Goal: Task Accomplishment & Management: Use online tool/utility

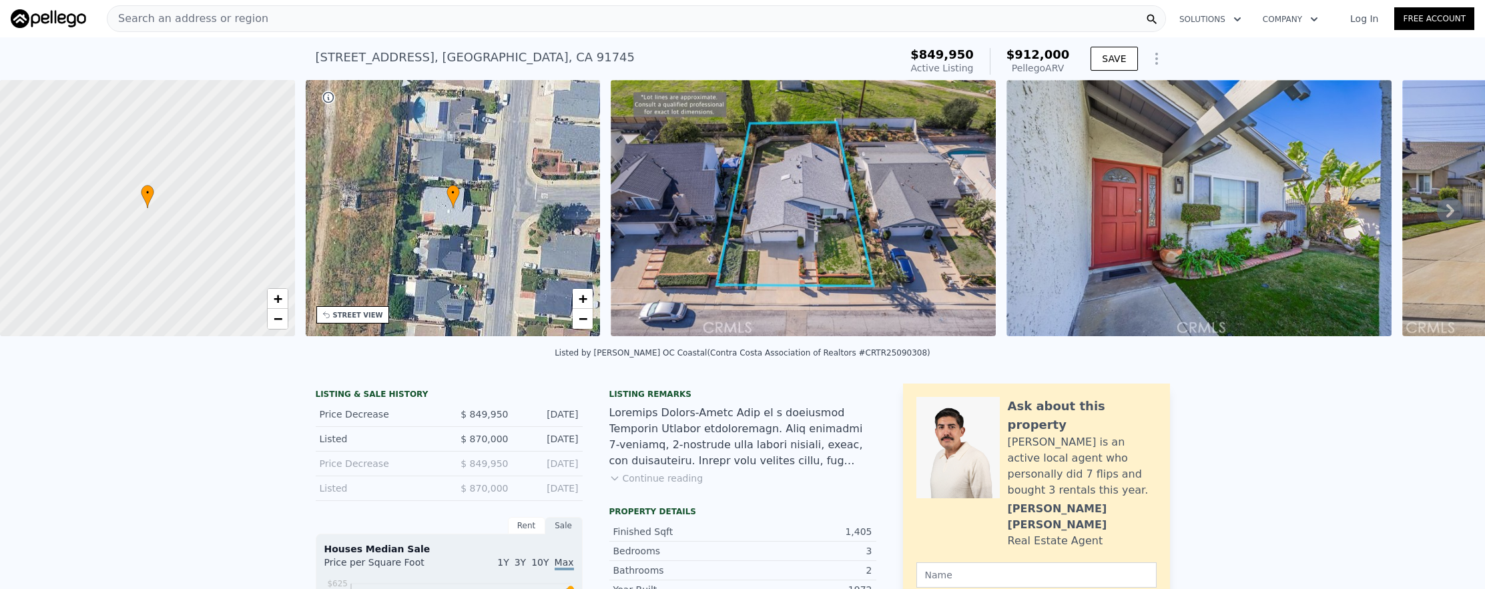
click at [426, 43] on div "2075 Country Canyon Rd , Hacienda Heights , CA 91745 Active at $849,950 (~ARV $…" at bounding box center [605, 61] width 579 height 37
click at [428, 29] on div "Search an address or region" at bounding box center [636, 18] width 1059 height 27
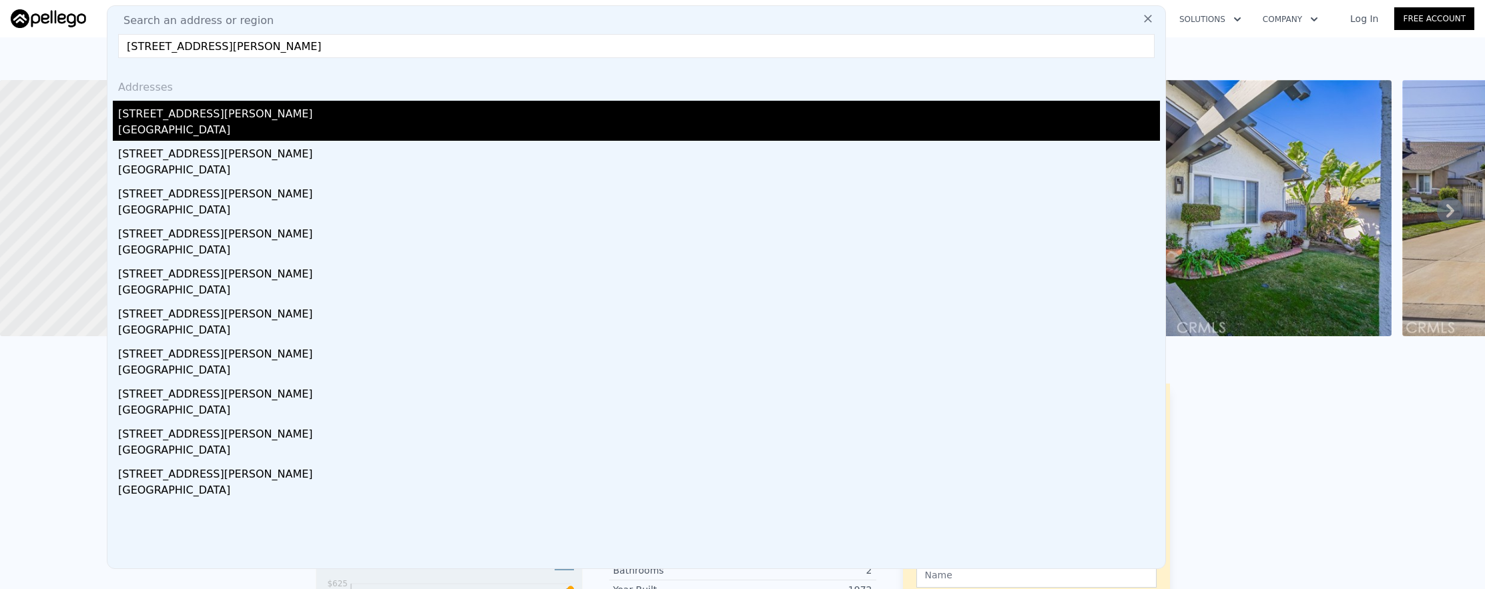
type input "15034 Romero Place, Los Angeles, CA 91343"
click at [621, 122] on div "Los Angeles, CA 91343" at bounding box center [639, 131] width 1042 height 19
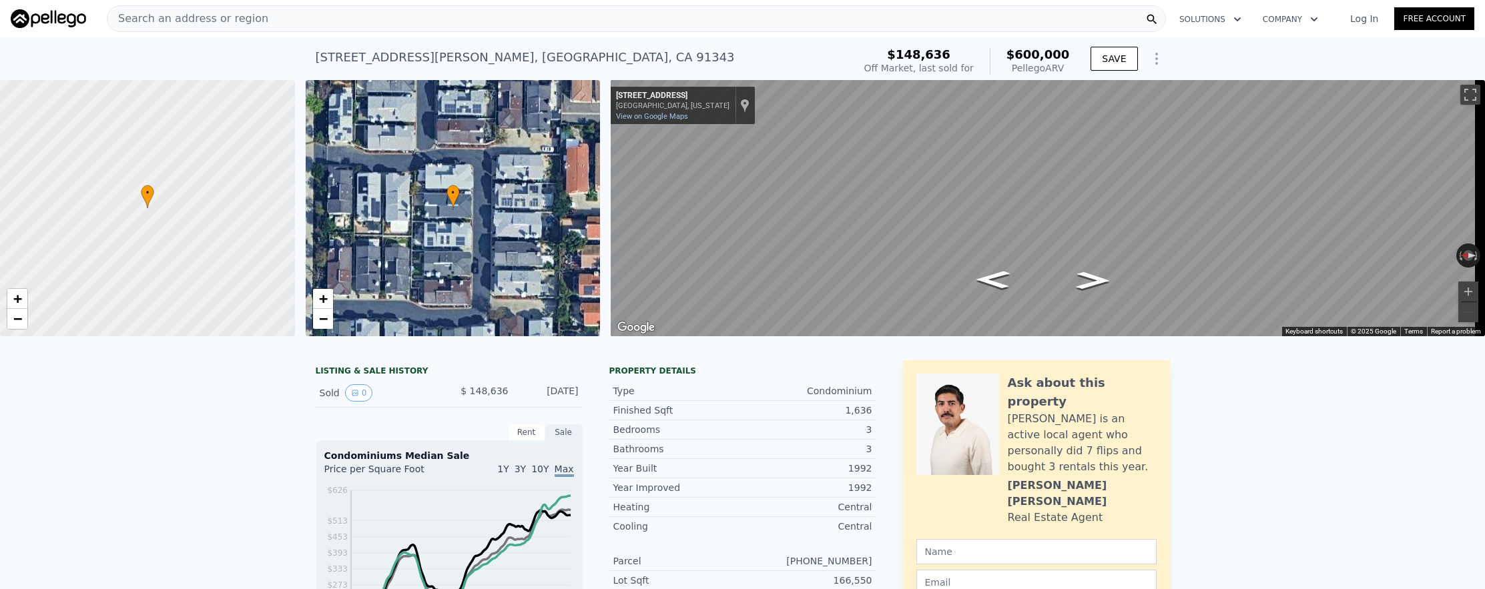
click at [525, 12] on div "Search an address or region" at bounding box center [636, 18] width 1059 height 27
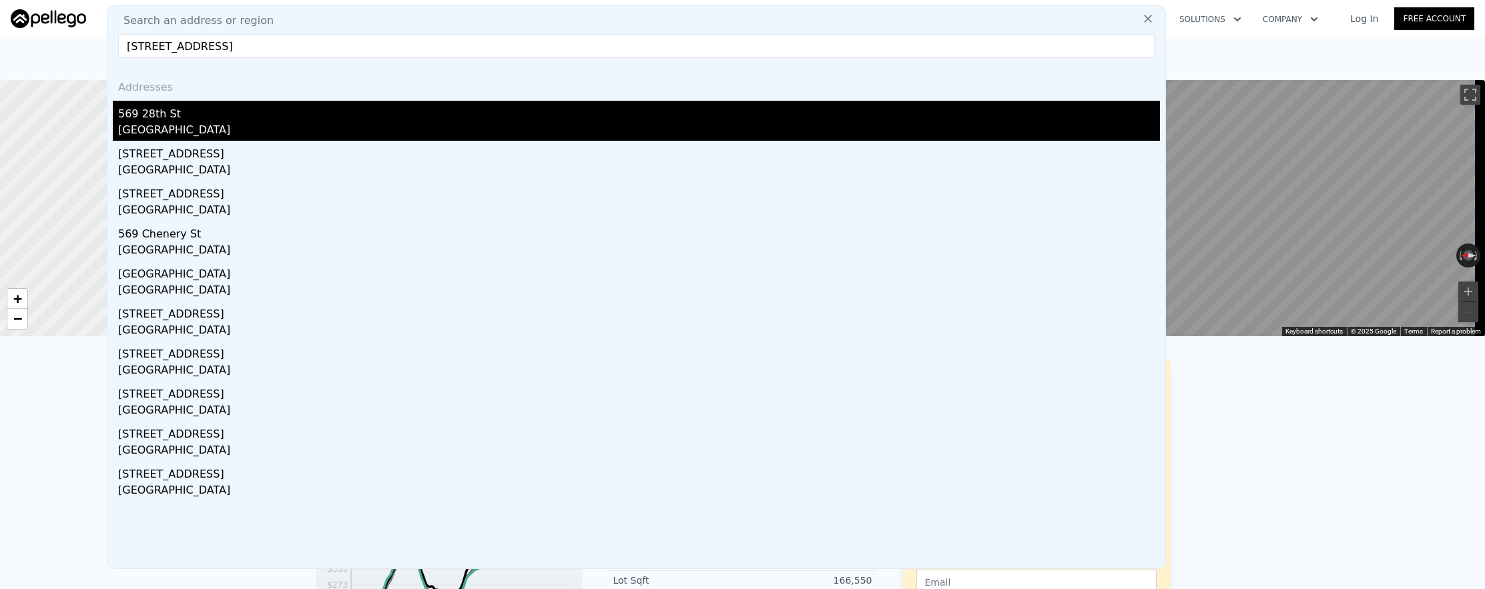
type input "569 28th St, San Francisco, CA 94131"
click at [510, 121] on div "569 28th St" at bounding box center [639, 111] width 1042 height 21
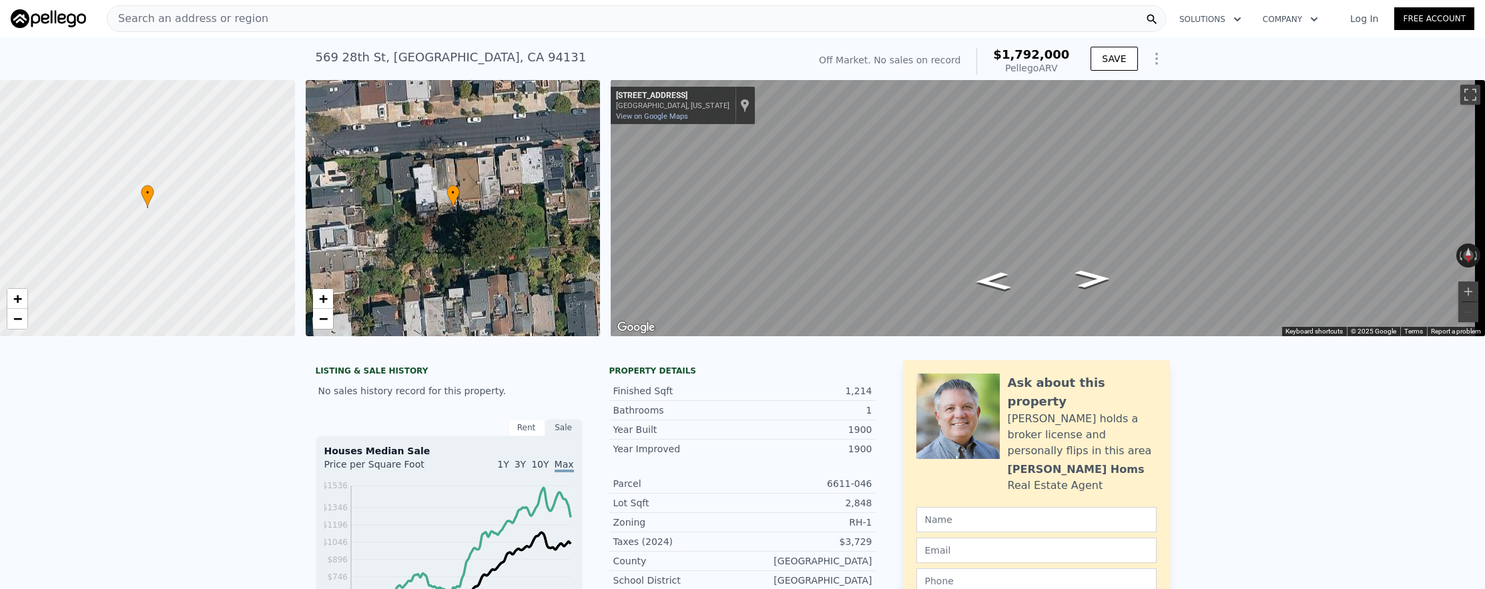
click at [554, 23] on div "Search an address or region" at bounding box center [636, 18] width 1059 height 27
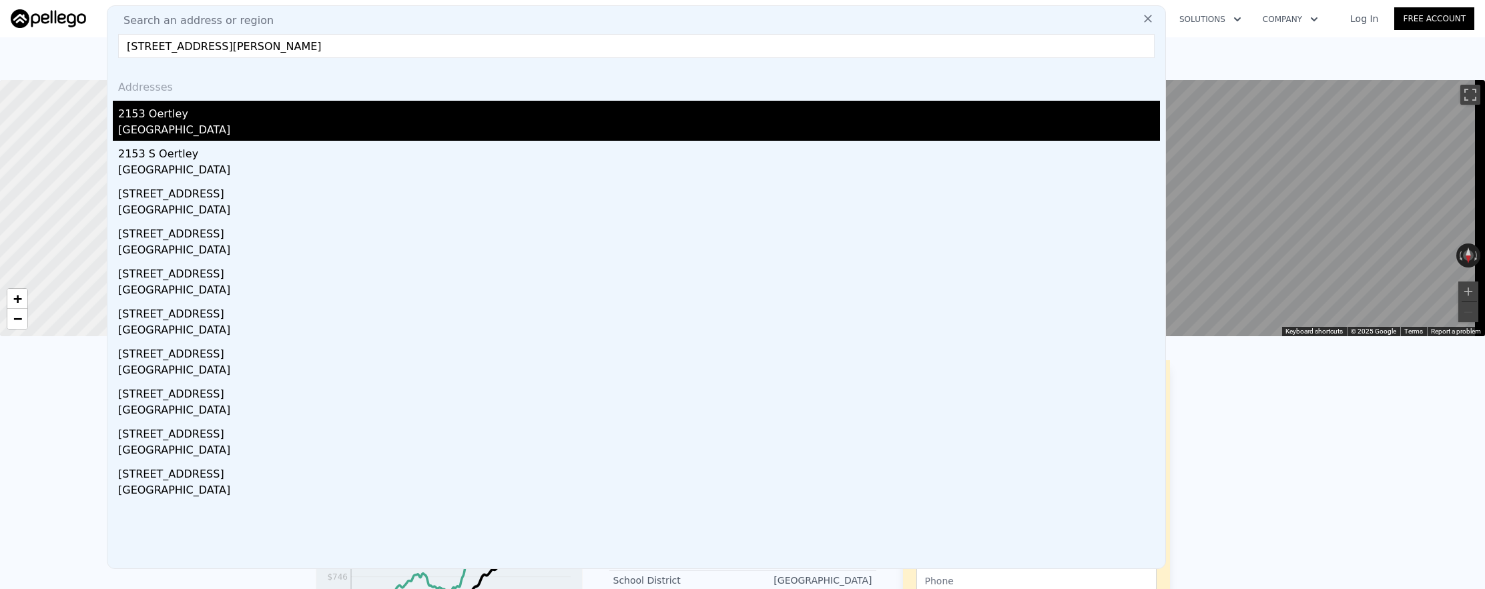
type input "2153 S Oertley, Anaheim, CA 92802"
click at [514, 124] on div "Anaheim, CA 92802" at bounding box center [639, 131] width 1042 height 19
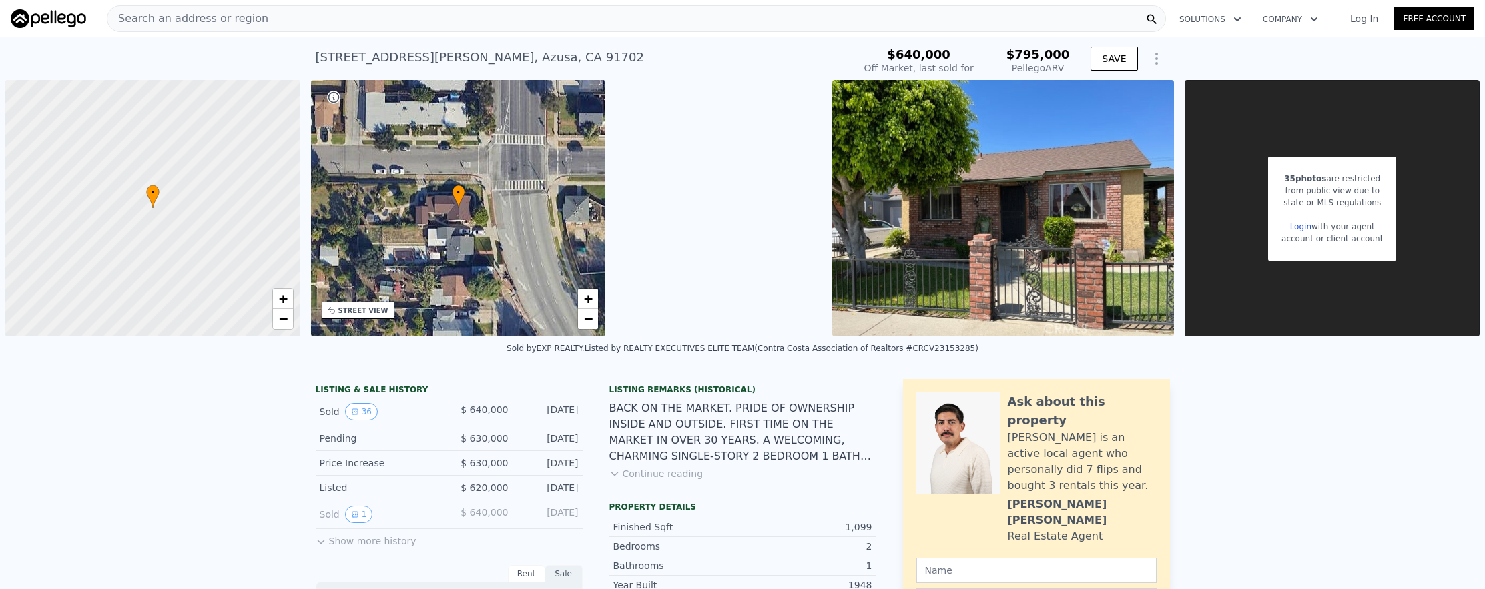
click at [380, 25] on div "Search an address or region" at bounding box center [636, 18] width 1059 height 27
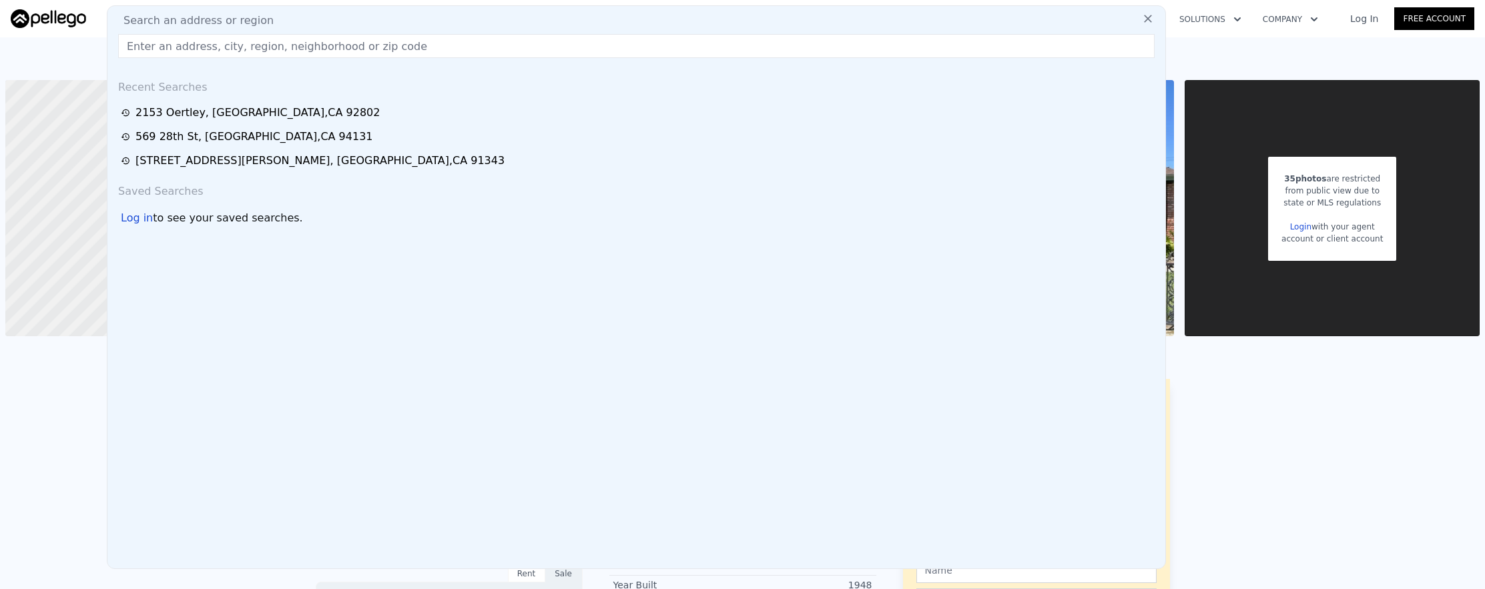
click at [380, 25] on div "Search an address or region" at bounding box center [636, 21] width 1047 height 16
paste input "[STREET_ADDRESS][PERSON_NAME]"
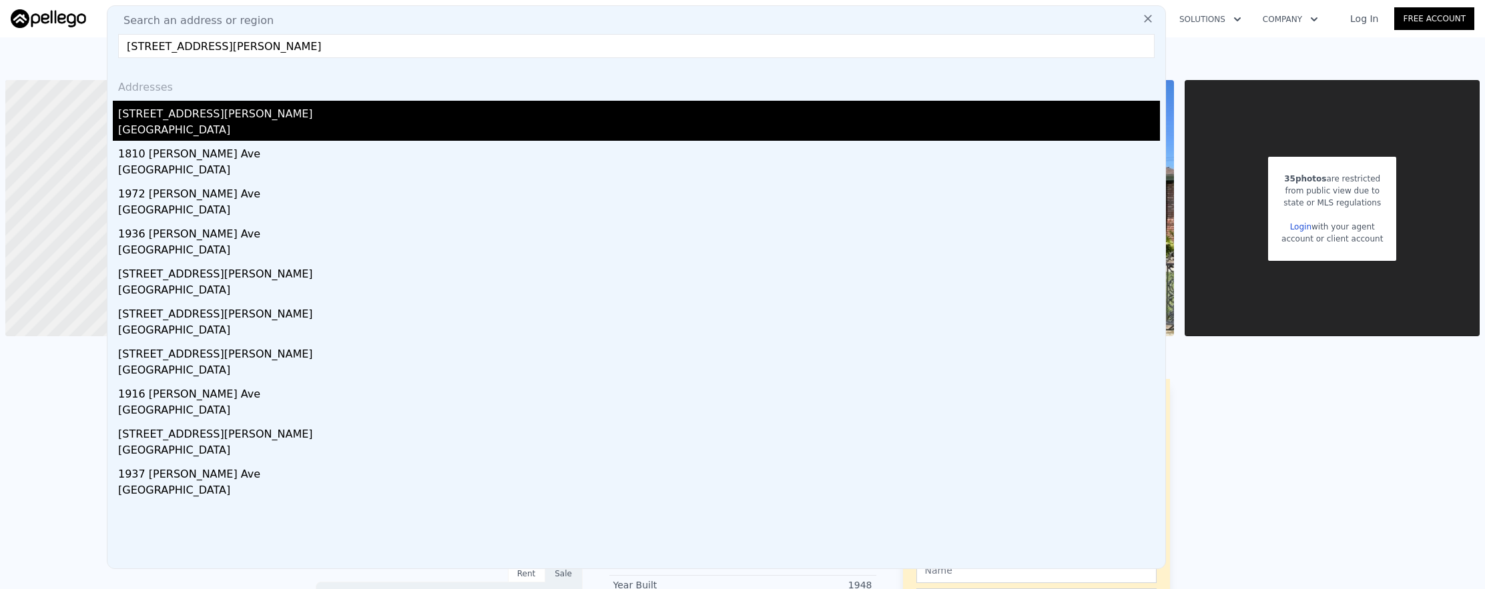
type input "[STREET_ADDRESS][PERSON_NAME]"
click at [410, 136] on div "[GEOGRAPHIC_DATA]" at bounding box center [639, 131] width 1042 height 19
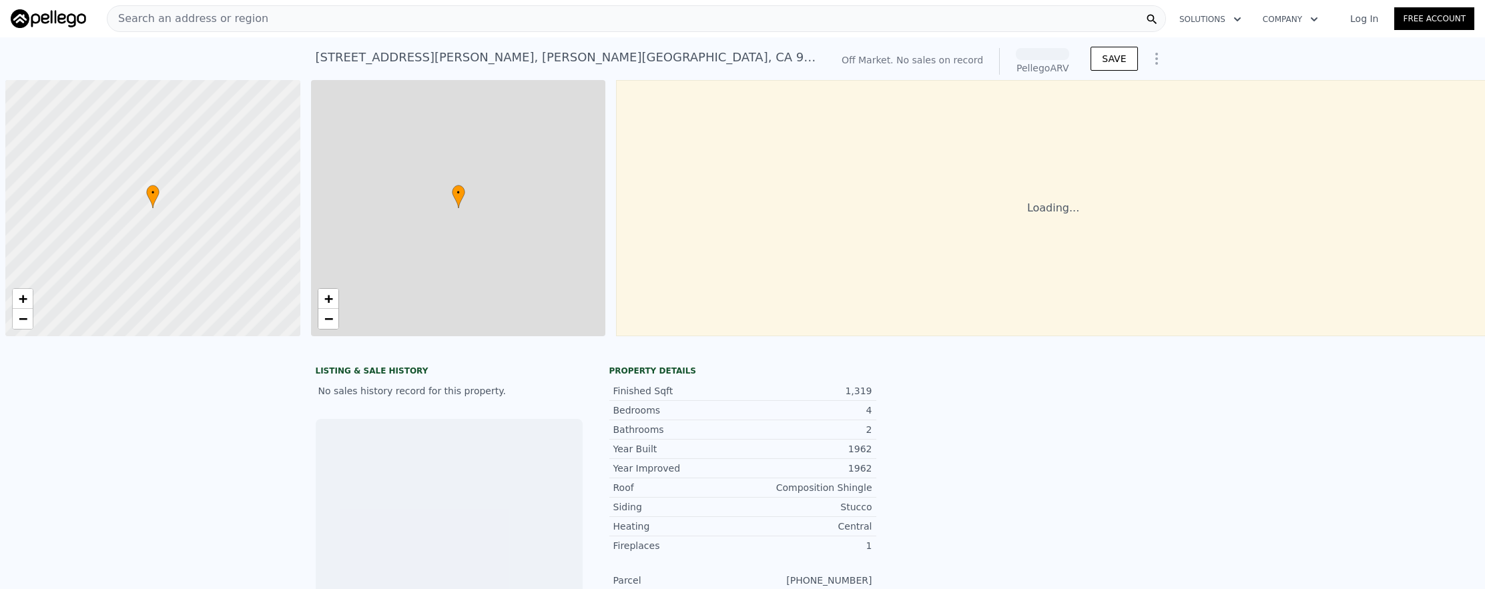
scroll to position [0, 5]
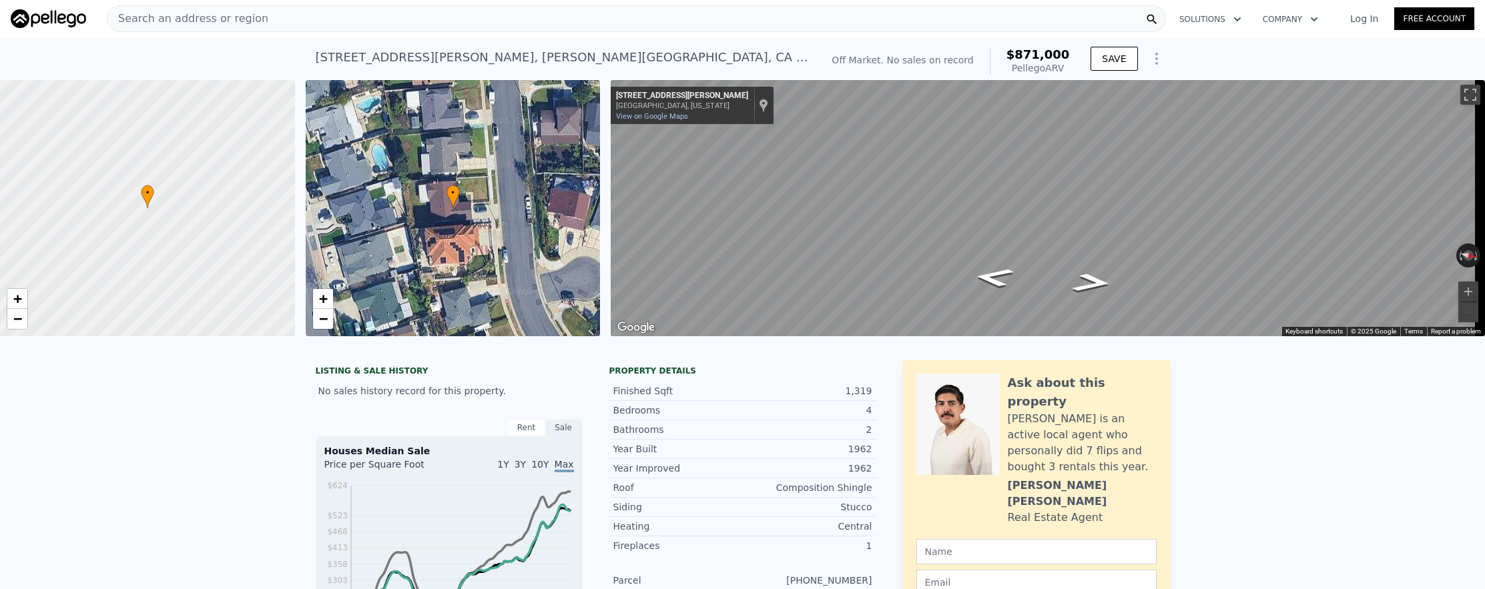
click at [360, 28] on div "Search an address or region" at bounding box center [636, 18] width 1059 height 27
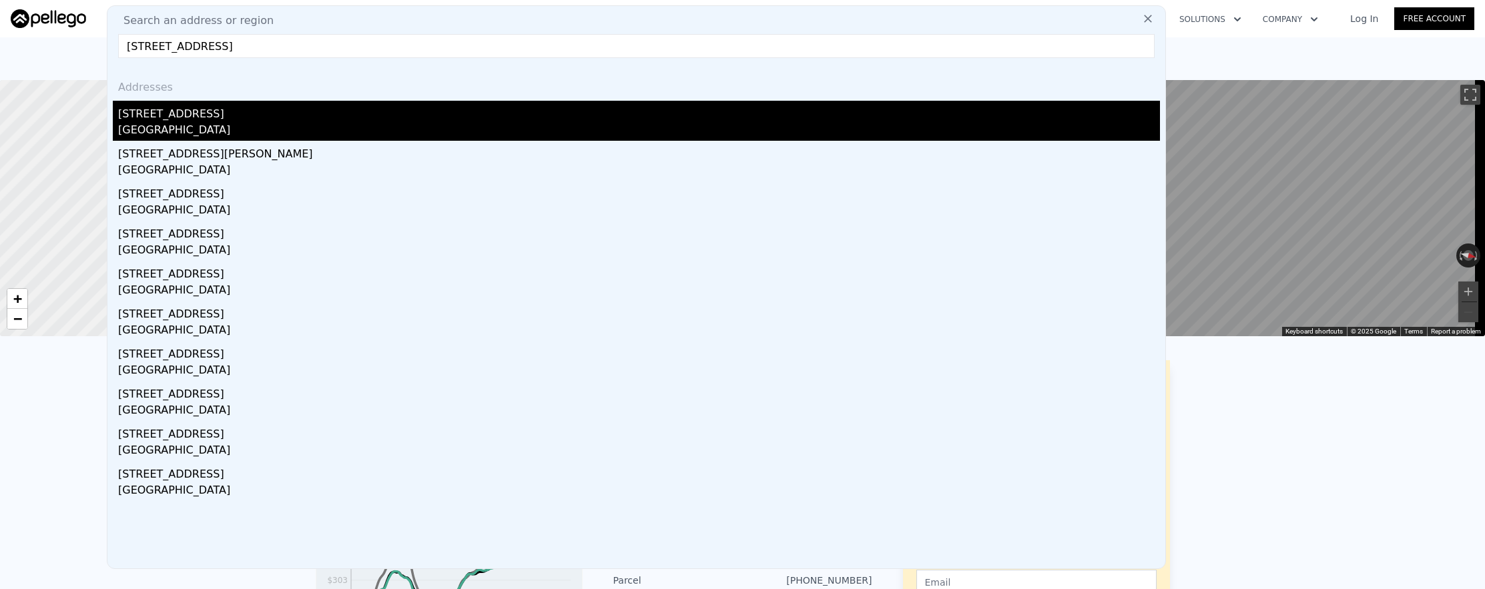
type input "[STREET_ADDRESS]"
click at [379, 134] on div "[GEOGRAPHIC_DATA]" at bounding box center [639, 131] width 1042 height 19
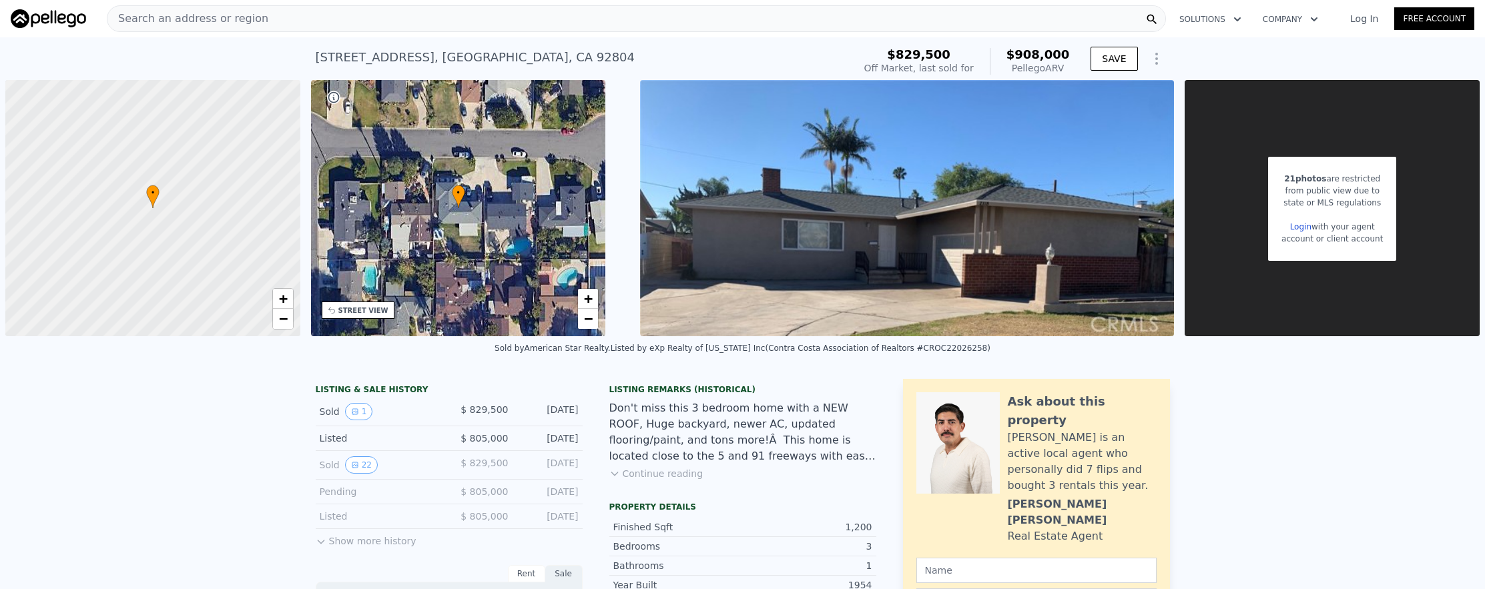
click at [471, 25] on div "Search an address or region" at bounding box center [636, 18] width 1059 height 27
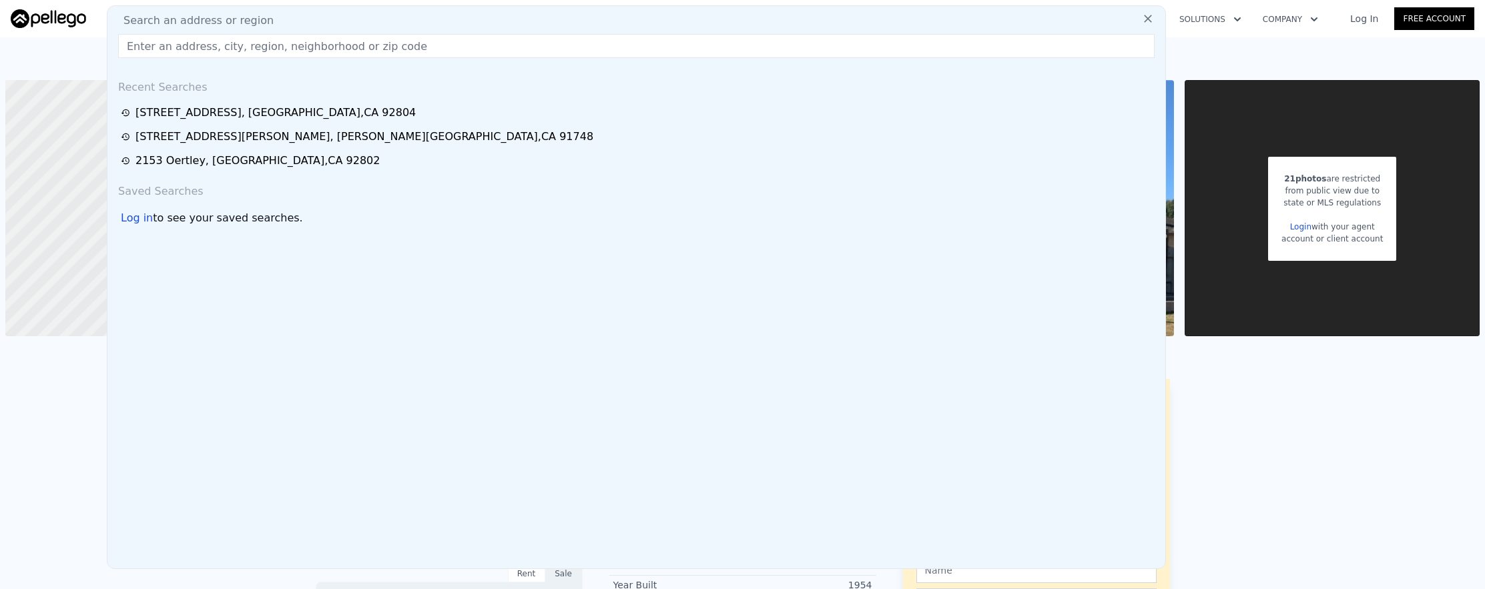
paste input "[STREET_ADDRESS]"
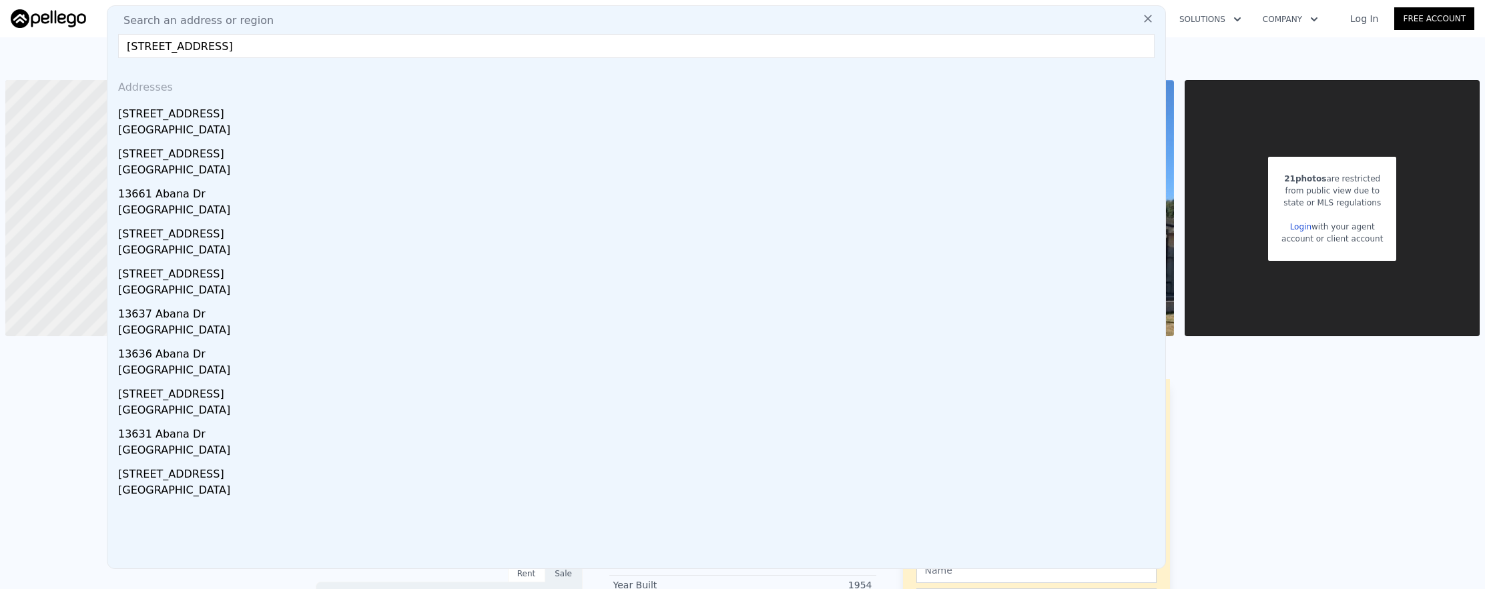
type input "[STREET_ADDRESS]"
click at [191, 117] on div "[STREET_ADDRESS]" at bounding box center [639, 111] width 1042 height 21
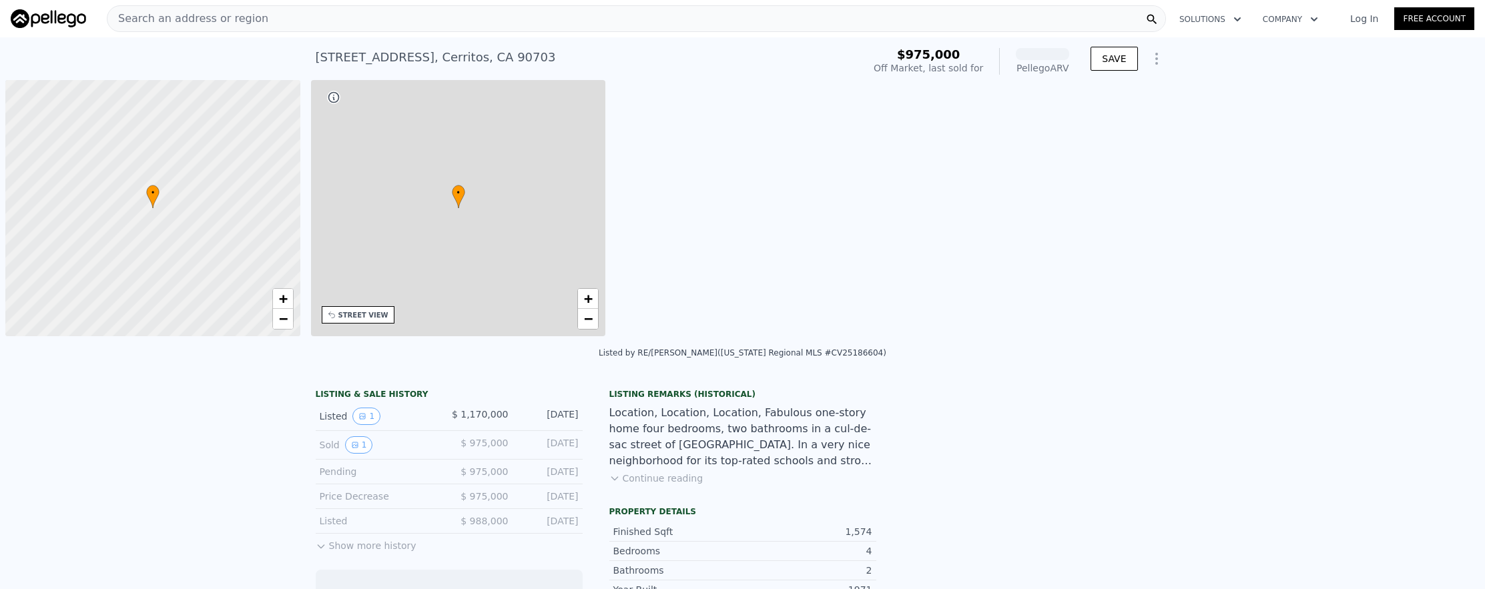
scroll to position [0, 5]
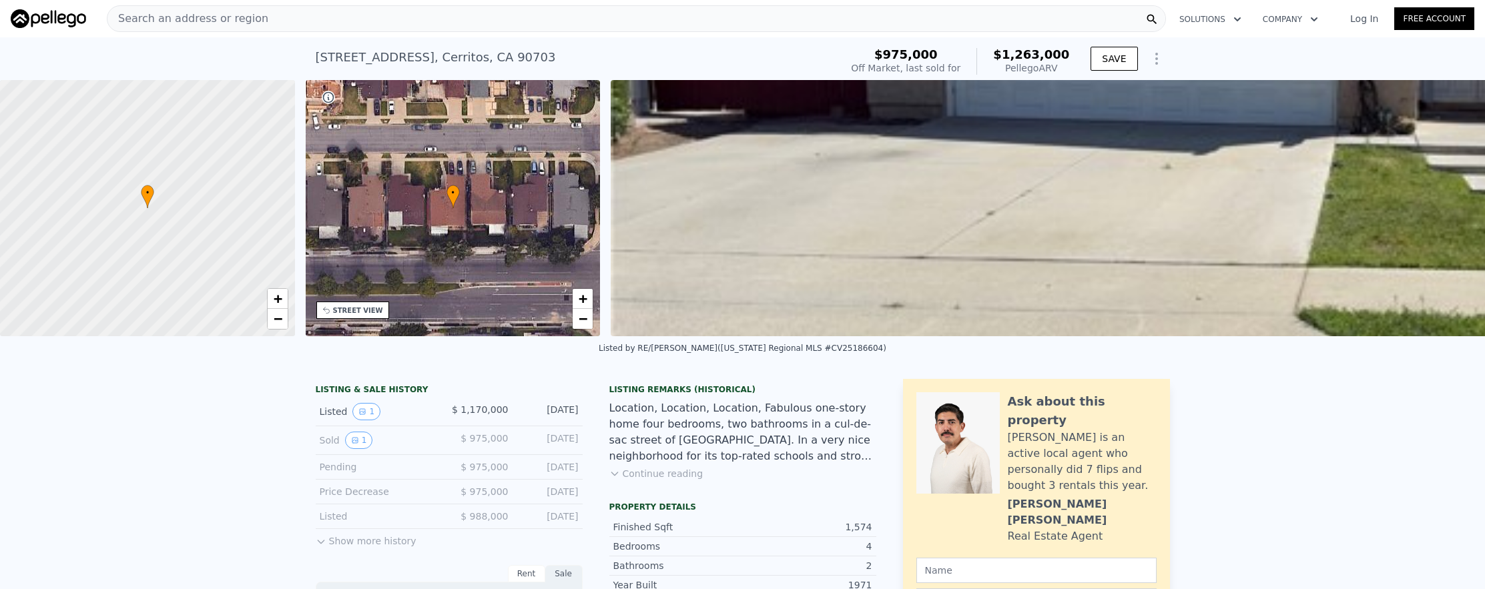
click at [394, 32] on div "Search an address or region Solutions Company Open main menu Log In Free Account" at bounding box center [742, 19] width 1463 height 32
click at [394, 25] on div "Search an address or region" at bounding box center [636, 18] width 1059 height 27
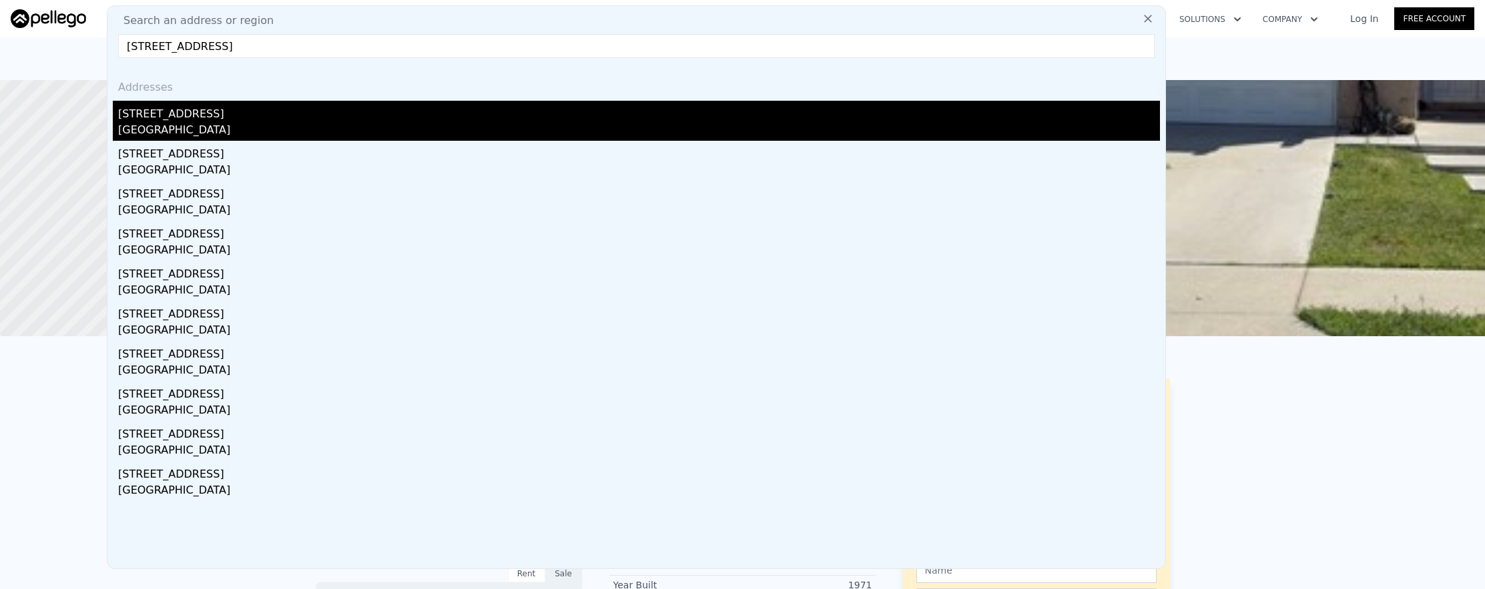
type input "[STREET_ADDRESS]"
click at [422, 123] on div "[GEOGRAPHIC_DATA]" at bounding box center [639, 131] width 1042 height 19
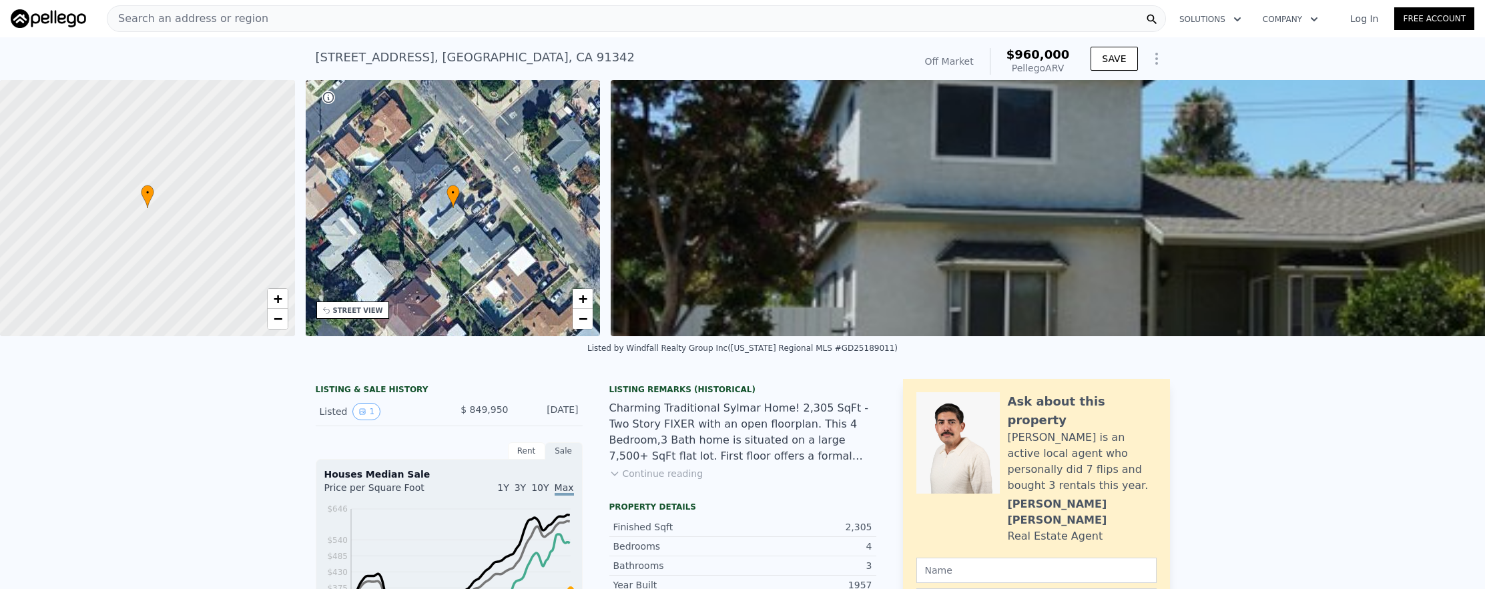
click at [358, 9] on div "Search an address or region" at bounding box center [636, 18] width 1059 height 27
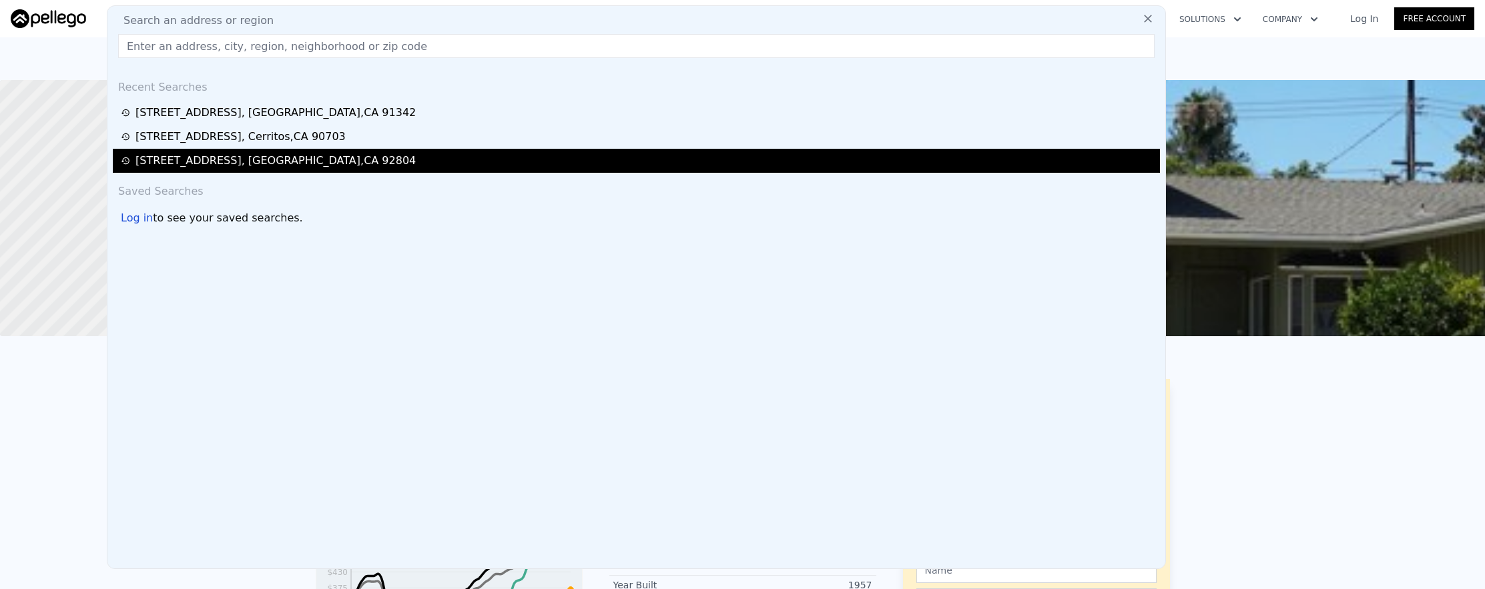
type input "[STREET_ADDRESS]"
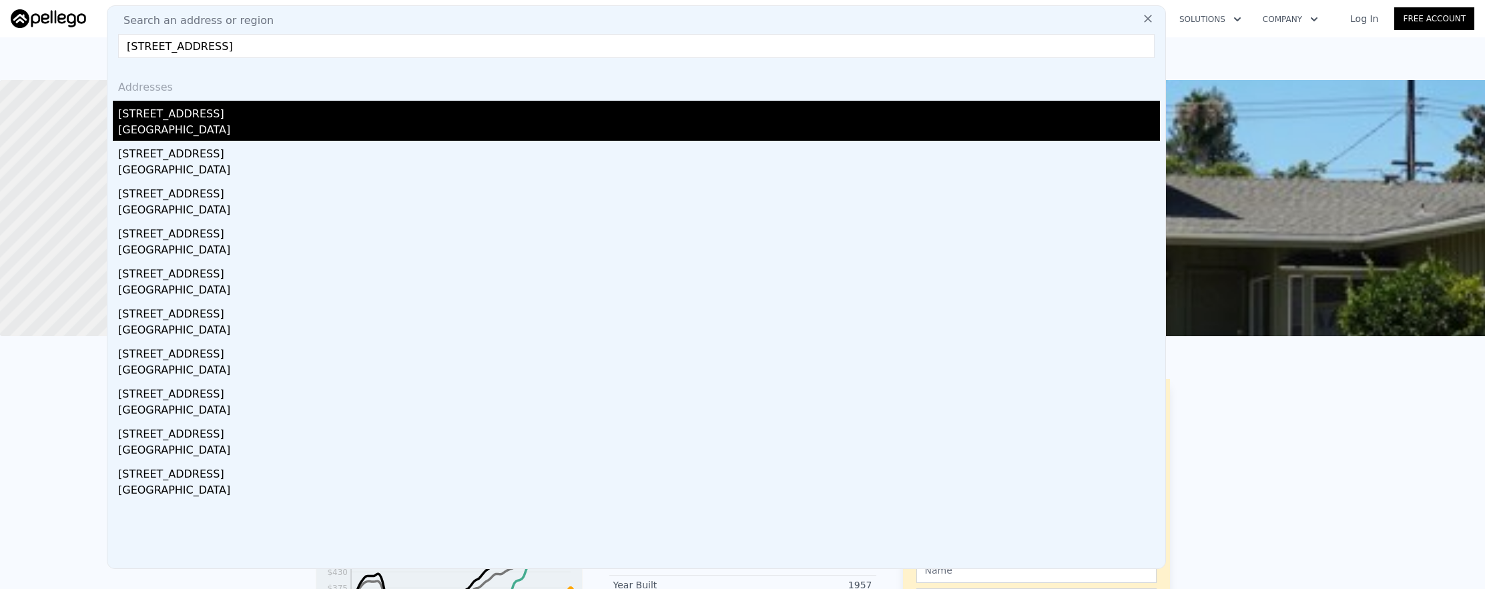
click at [420, 129] on div "[GEOGRAPHIC_DATA]" at bounding box center [639, 131] width 1042 height 19
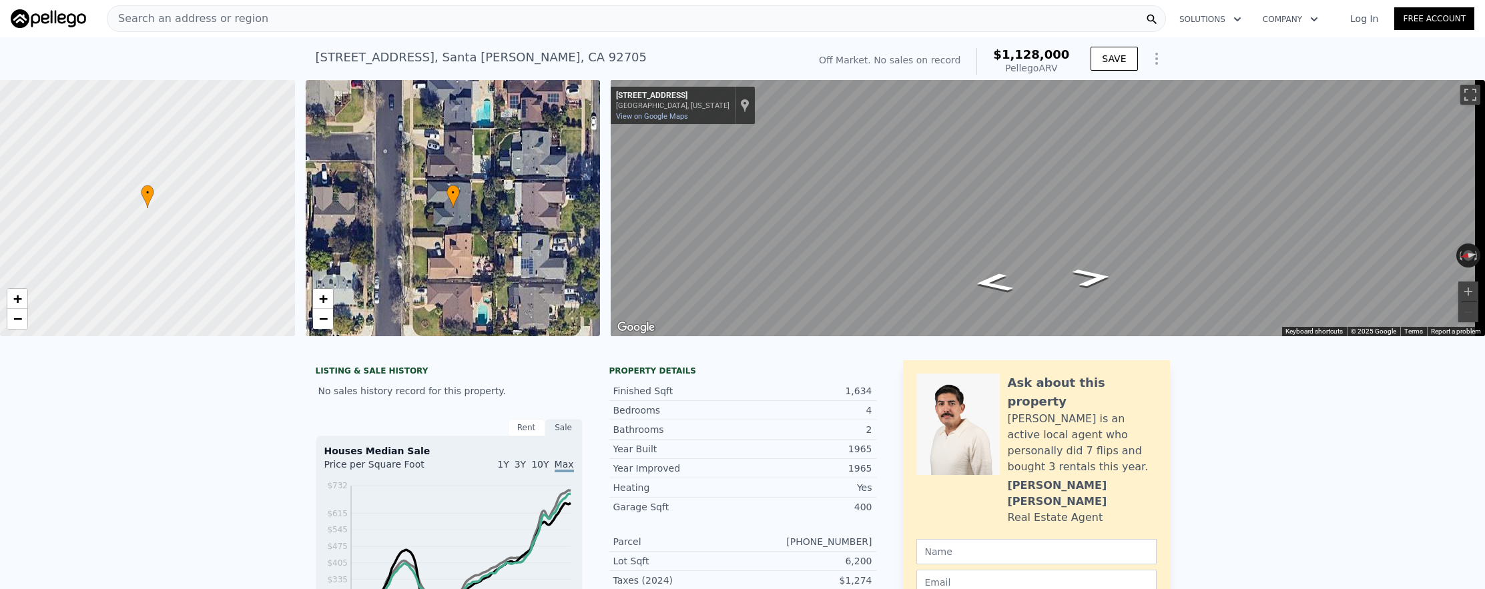
click at [305, 30] on div "Search an address or region" at bounding box center [636, 18] width 1059 height 27
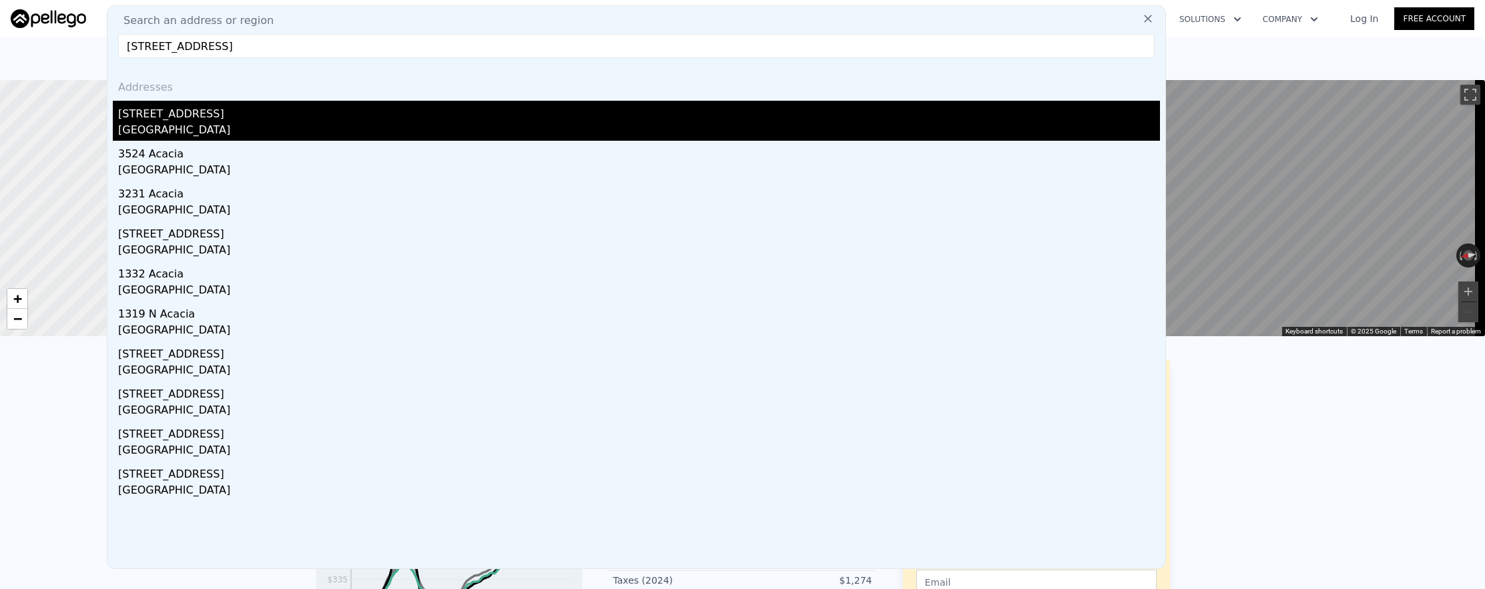
type input "[STREET_ADDRESS]"
click at [301, 120] on div "[STREET_ADDRESS]" at bounding box center [639, 111] width 1042 height 21
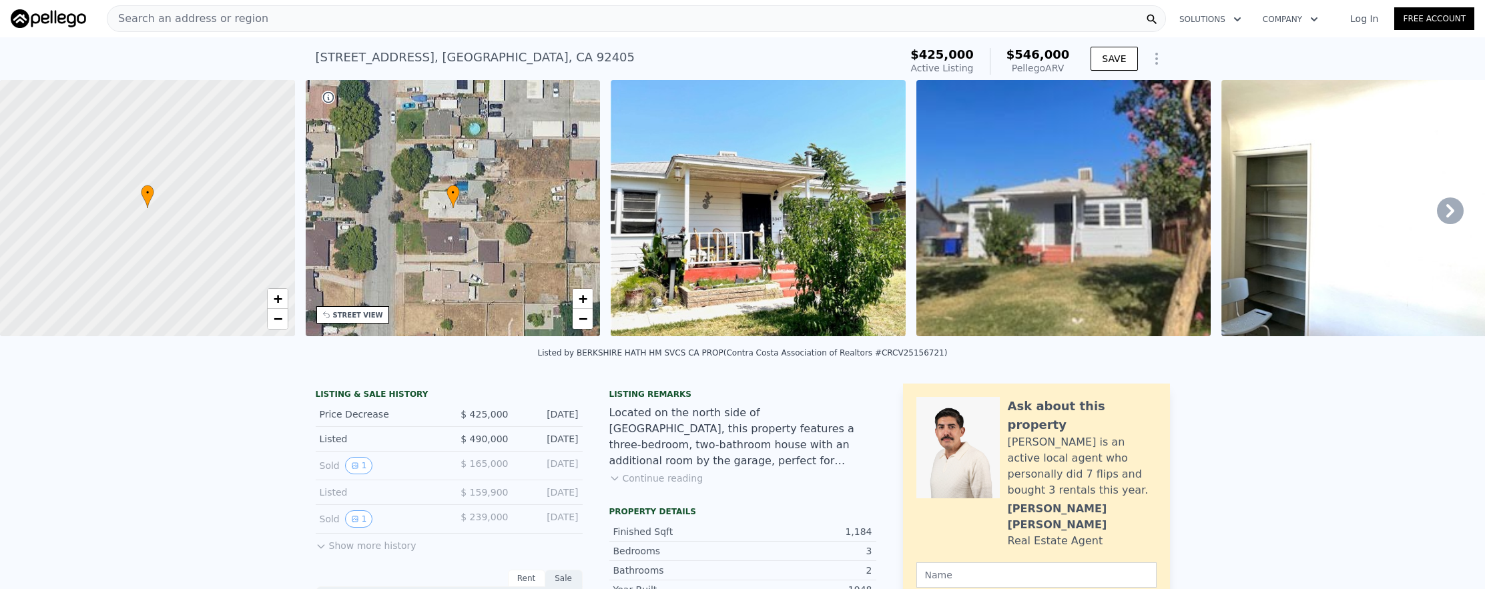
click at [220, 23] on span "Search an address or region" at bounding box center [187, 19] width 161 height 16
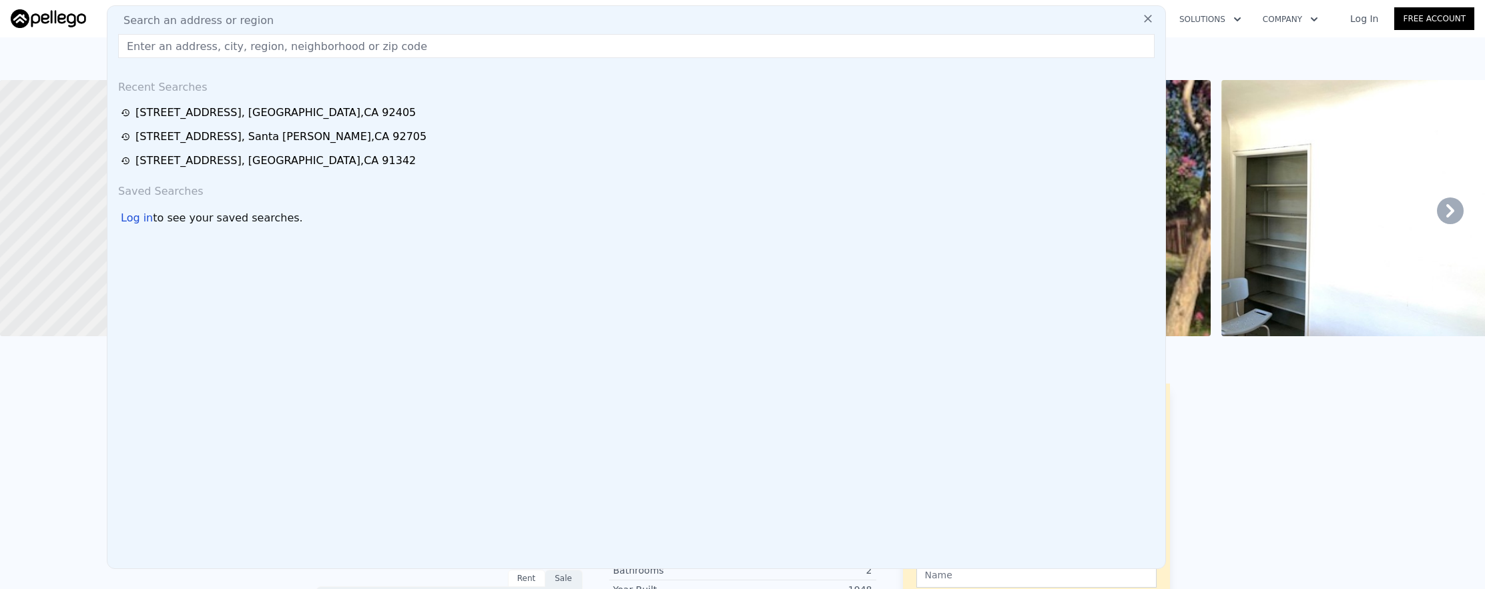
paste input "[STREET_ADDRESS]"
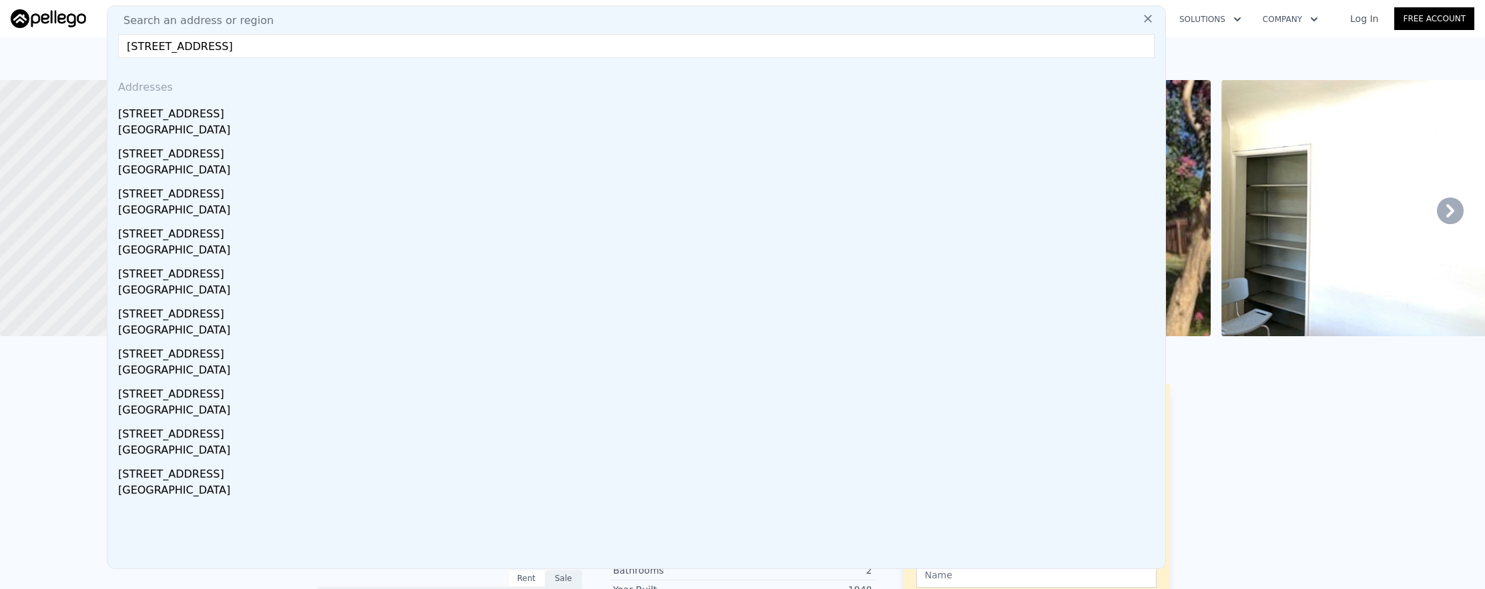
click at [218, 52] on input "[STREET_ADDRESS]" at bounding box center [636, 46] width 1036 height 24
drag, startPoint x: 207, startPoint y: 44, endPoint x: 442, endPoint y: 47, distance: 234.9
click at [437, 47] on input "[STREET_ADDRESS]" at bounding box center [636, 46] width 1036 height 24
click at [236, 43] on input "[STREET_ADDRESS]," at bounding box center [636, 46] width 1036 height 24
click at [215, 45] on input "[STREET_ADDRESS]" at bounding box center [636, 46] width 1036 height 24
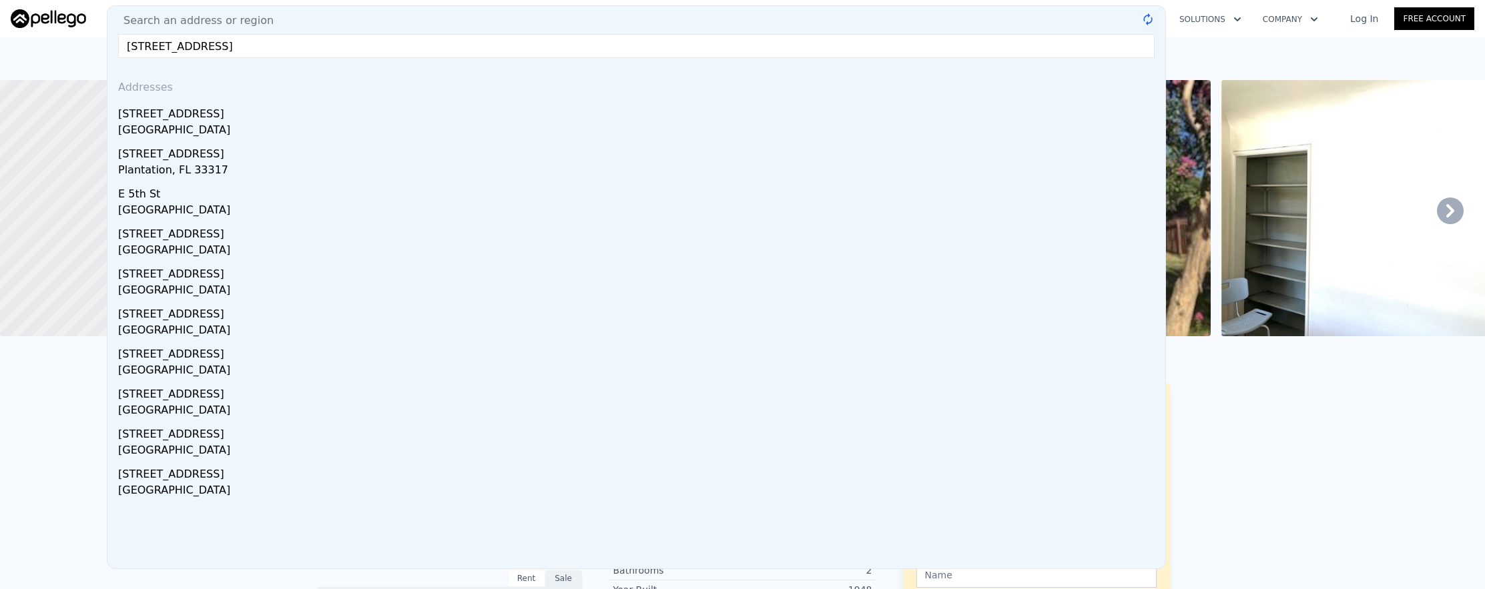
click at [209, 44] on input "[STREET_ADDRESS]" at bounding box center [636, 46] width 1036 height 24
click at [207, 47] on input "[STREET_ADDRESS]" at bounding box center [636, 46] width 1036 height 24
click at [848, 49] on input "[STREET_ADDRESS]" at bounding box center [636, 46] width 1036 height 24
drag, startPoint x: 350, startPoint y: 38, endPoint x: 211, endPoint y: 45, distance: 139.7
click at [153, 40] on input "[STREET_ADDRESS]" at bounding box center [636, 46] width 1036 height 24
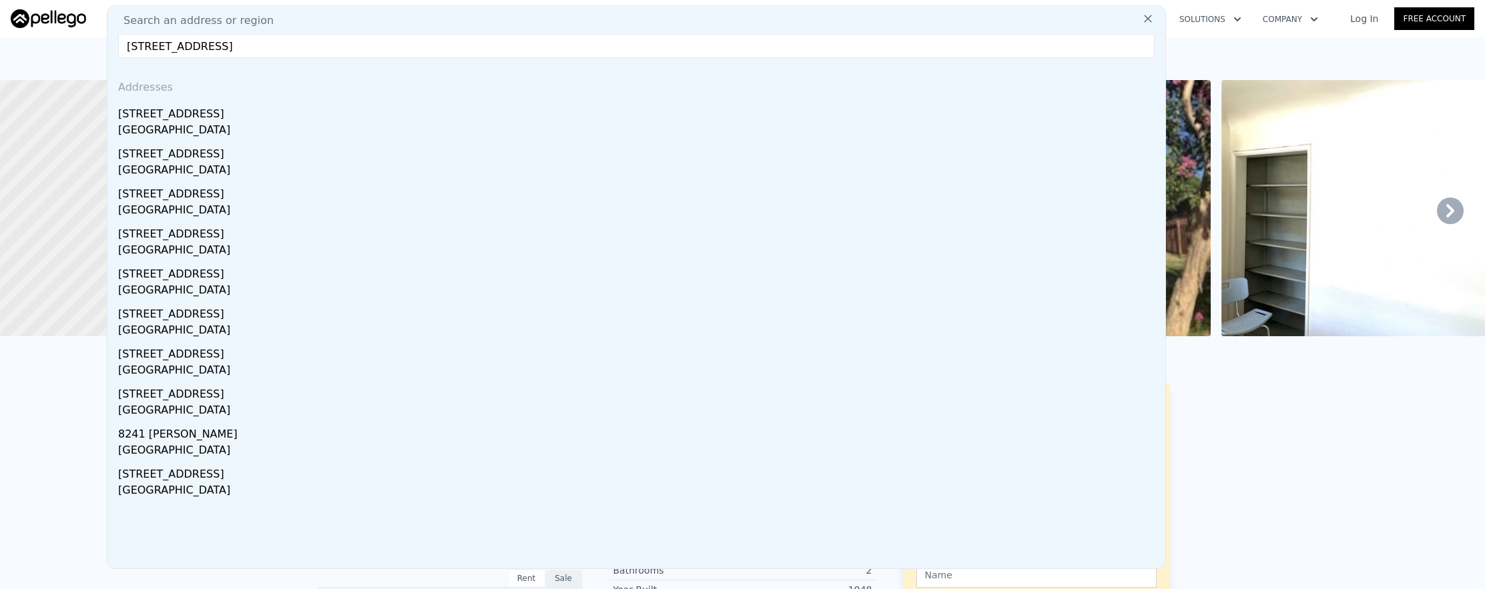
drag, startPoint x: 268, startPoint y: 45, endPoint x: 131, endPoint y: 45, distance: 137.5
click at [131, 45] on input "[STREET_ADDRESS]" at bounding box center [636, 46] width 1036 height 24
drag, startPoint x: 290, startPoint y: 47, endPoint x: 157, endPoint y: 45, distance: 132.2
click at [111, 43] on div "Search an address or region [STREET_ADDRESS][GEOGRAPHIC_DATA] Addresses [STREET…" at bounding box center [636, 287] width 1059 height 564
paste input "[STREET_ADDRESS][PERSON_NAME]"
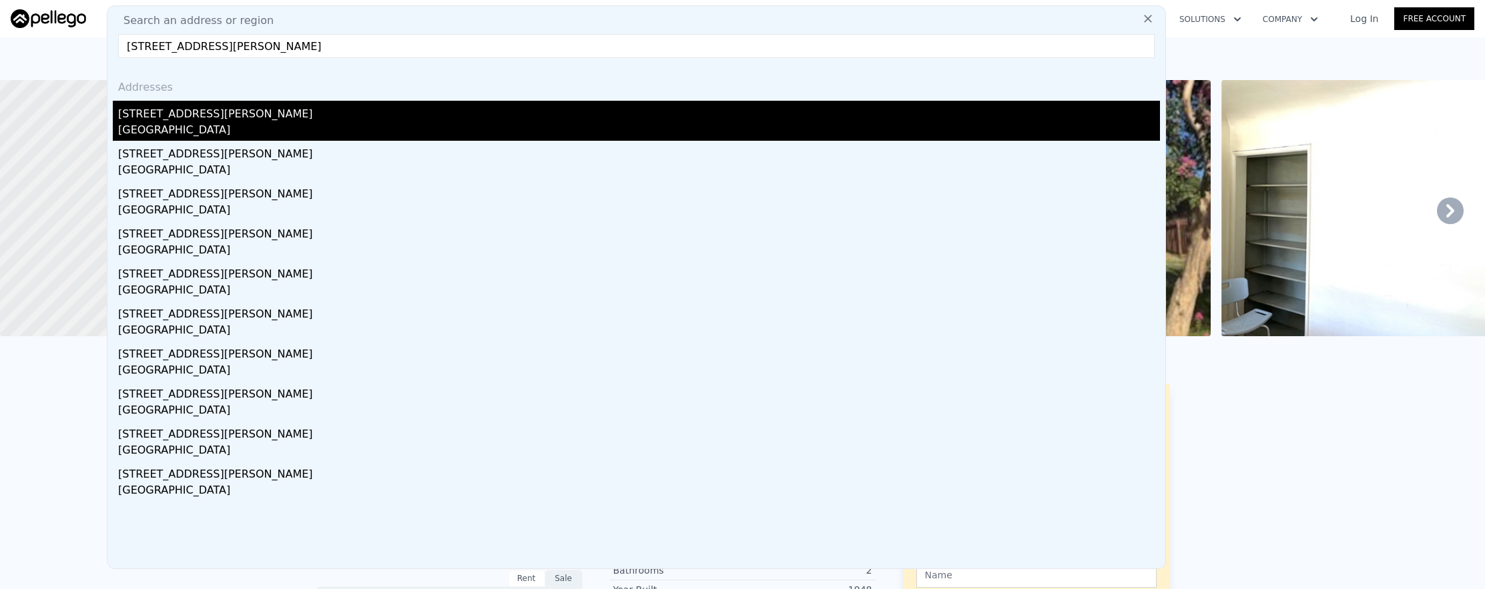
type input "[STREET_ADDRESS][PERSON_NAME]"
click at [254, 127] on div "[GEOGRAPHIC_DATA]" at bounding box center [639, 131] width 1042 height 19
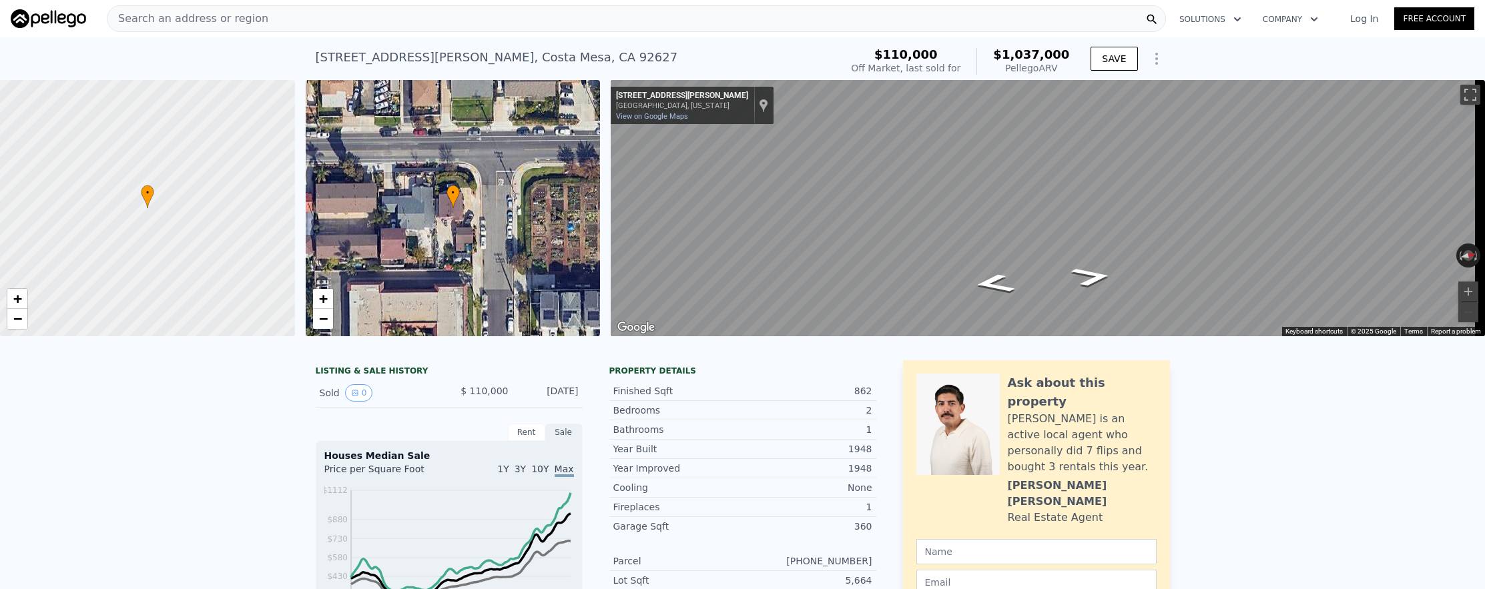
click at [305, 23] on div "Search an address or region" at bounding box center [636, 18] width 1059 height 27
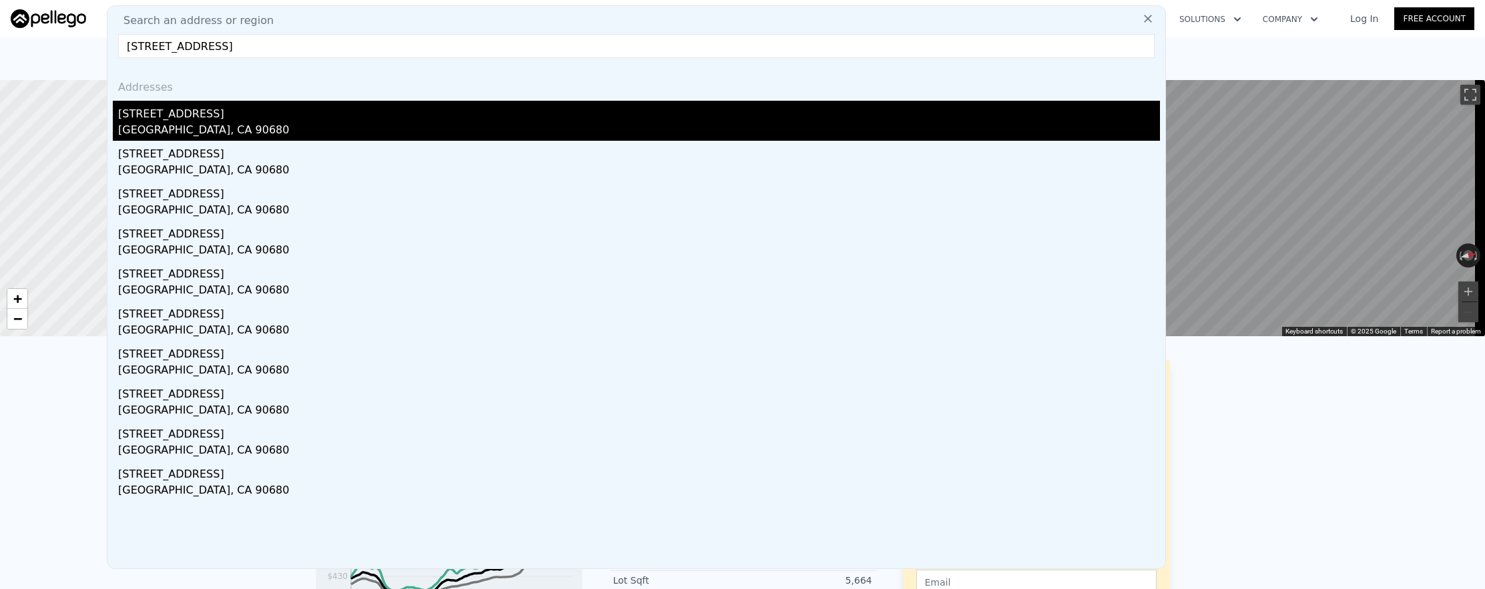
type input "[STREET_ADDRESS]"
click at [343, 131] on div "[GEOGRAPHIC_DATA], CA 90680" at bounding box center [639, 131] width 1042 height 19
